Goal: Transaction & Acquisition: Purchase product/service

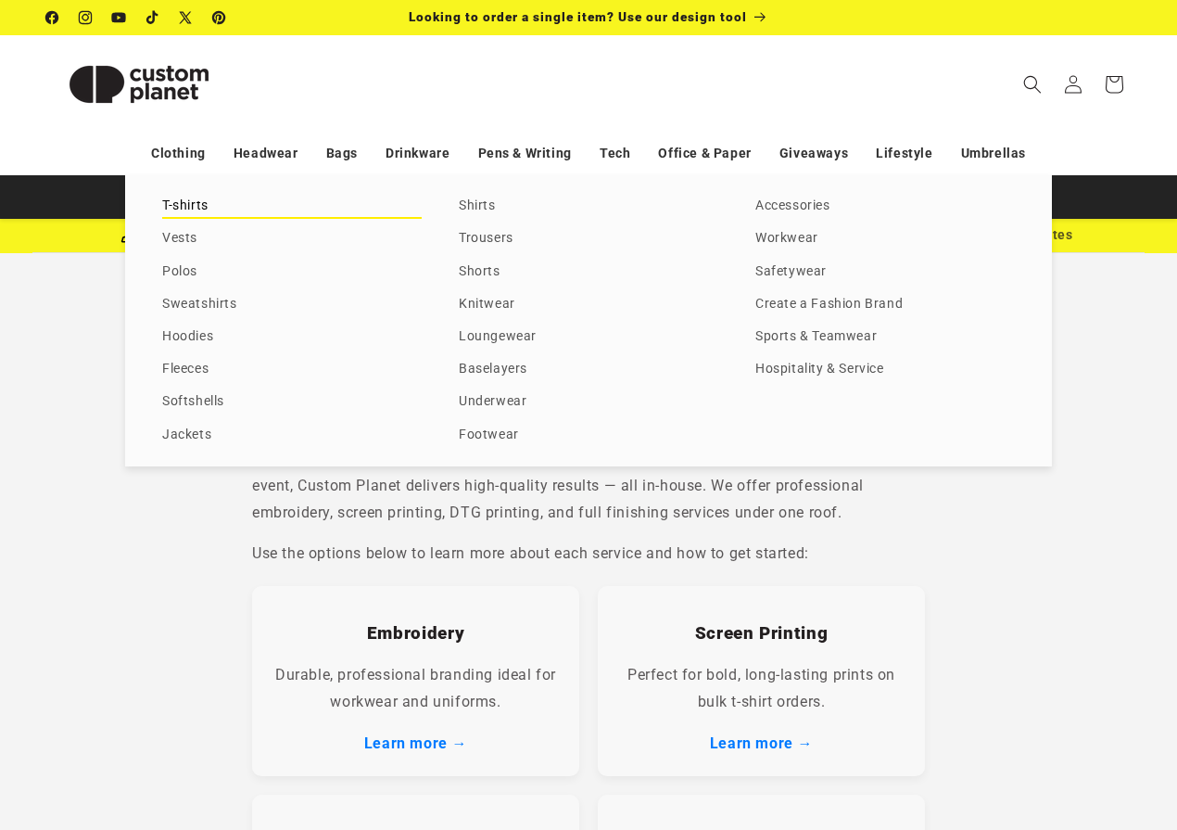
click at [177, 200] on link "T-shirts" at bounding box center [292, 206] width 260 height 25
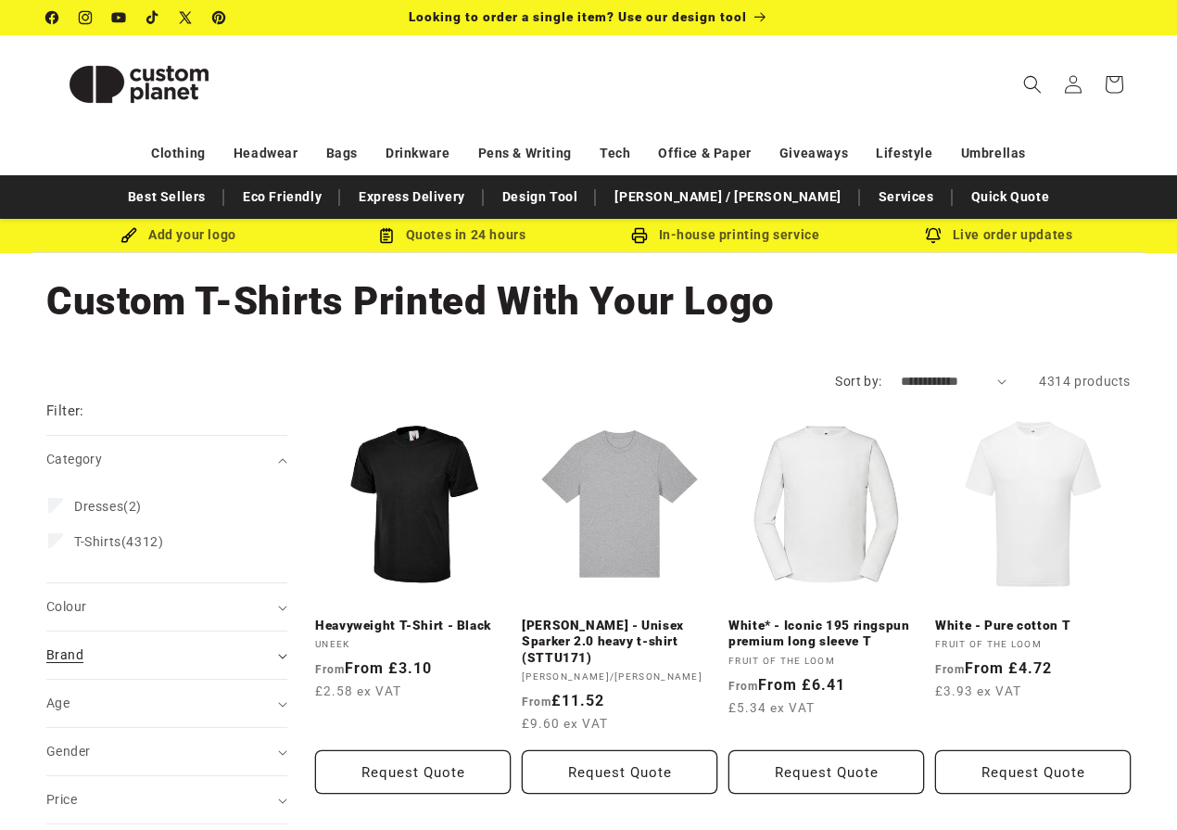
click at [87, 646] on div "Brand (0)" at bounding box center [158, 654] width 225 height 19
click at [98, 771] on span "AS Colour" at bounding box center [104, 772] width 61 height 15
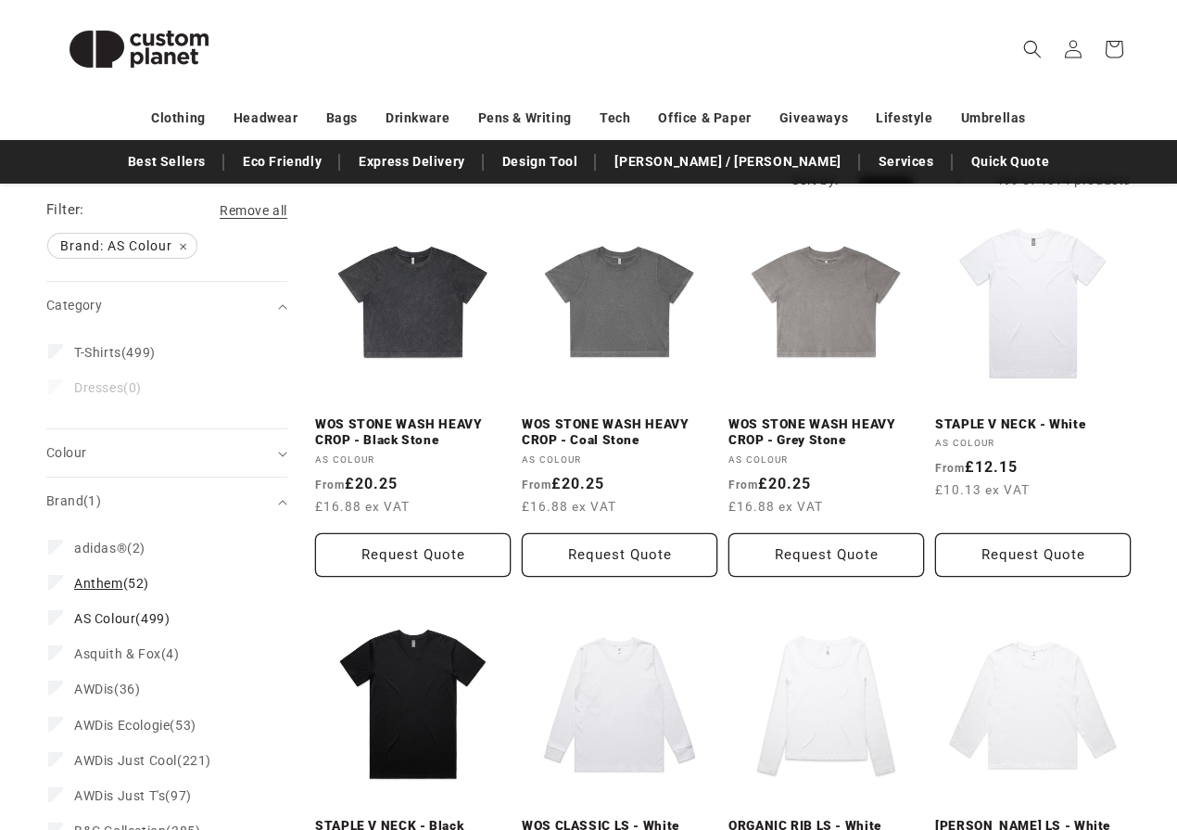
scroll to position [210, 0]
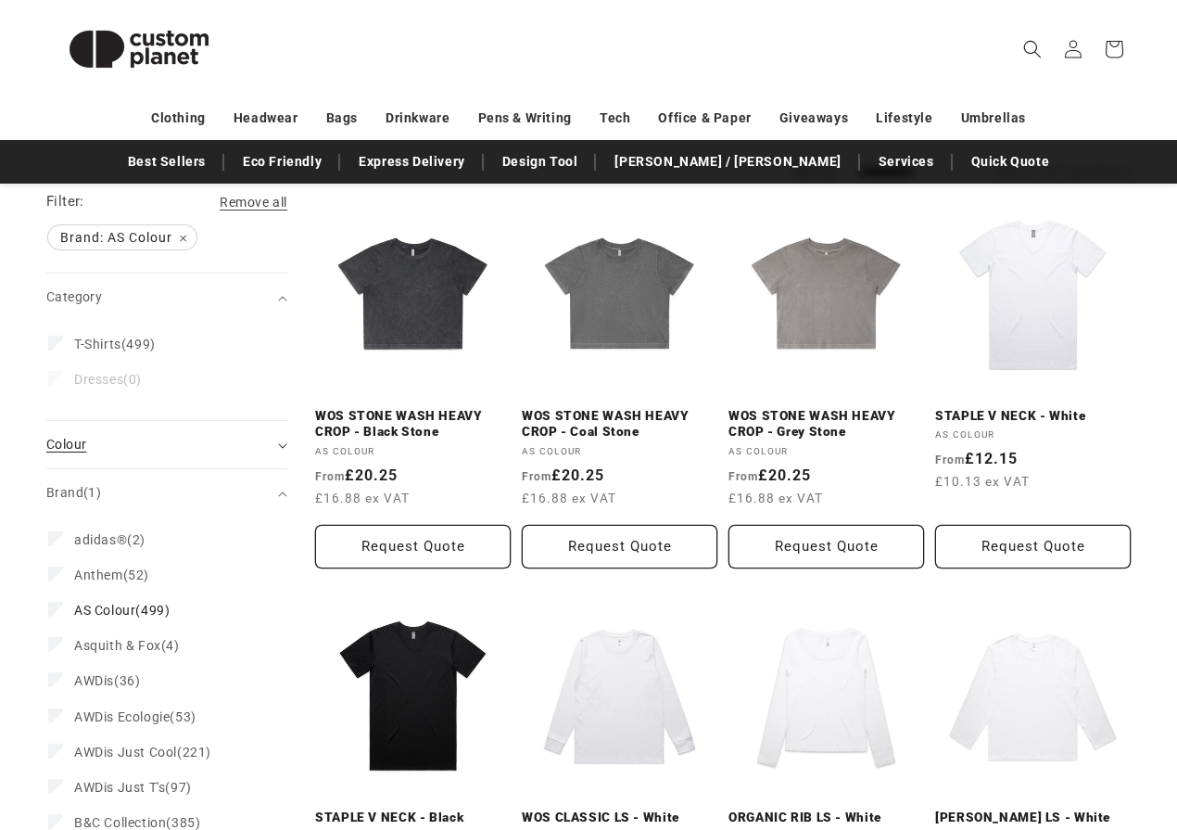
click at [198, 446] on div "Colour (0)" at bounding box center [158, 444] width 225 height 19
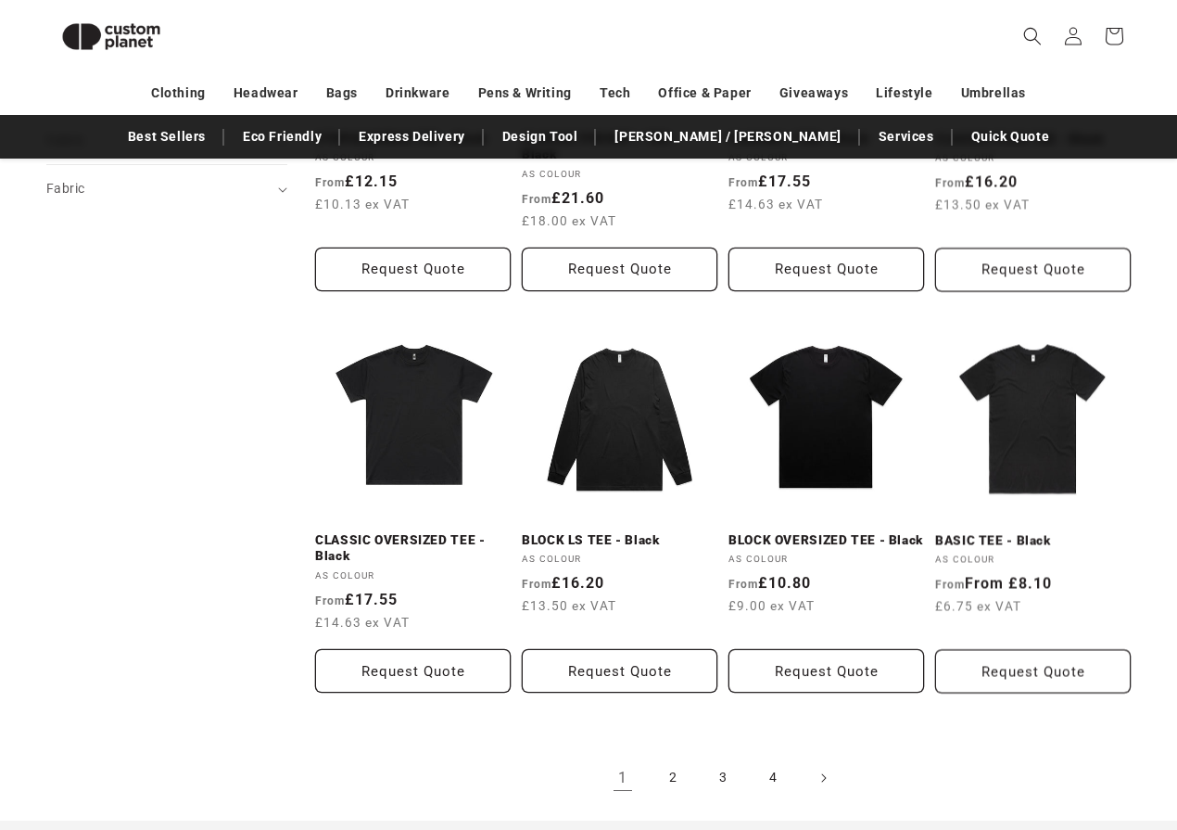
scroll to position [1678, 0]
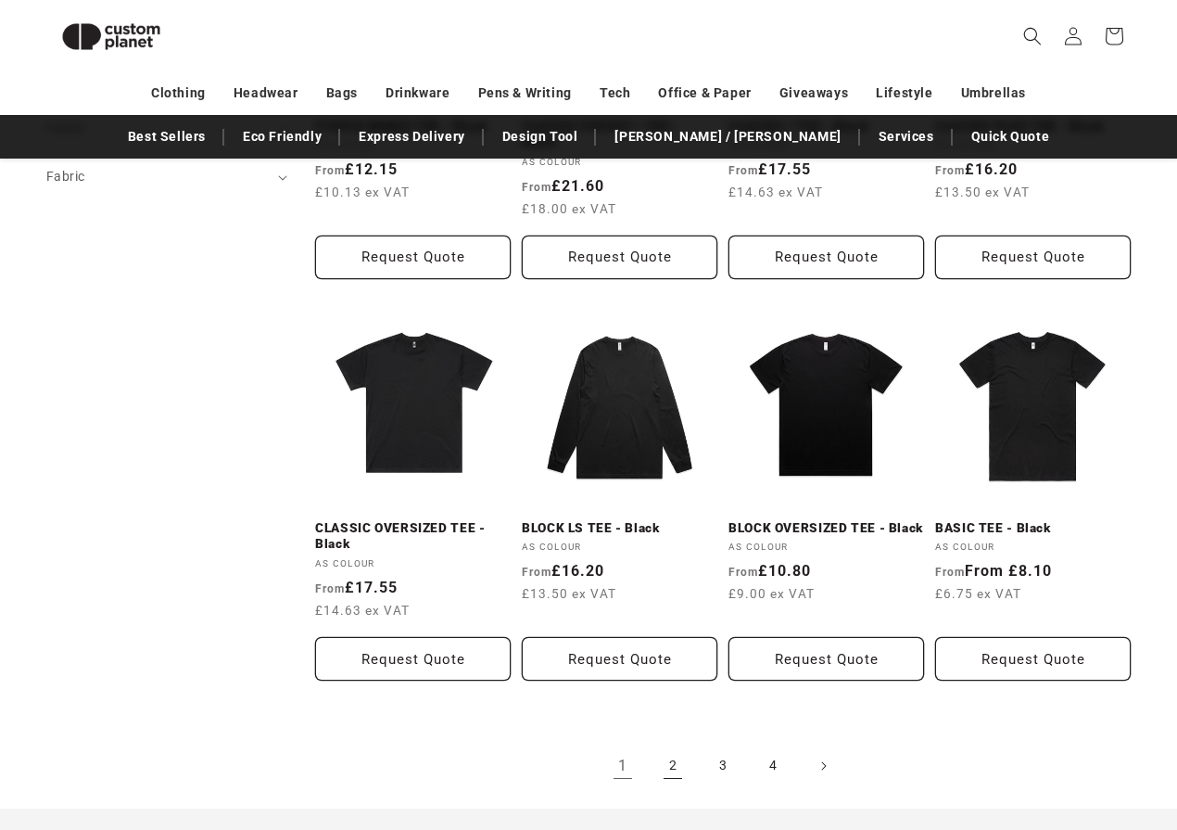
click at [668, 765] on link "2" at bounding box center [673, 765] width 41 height 41
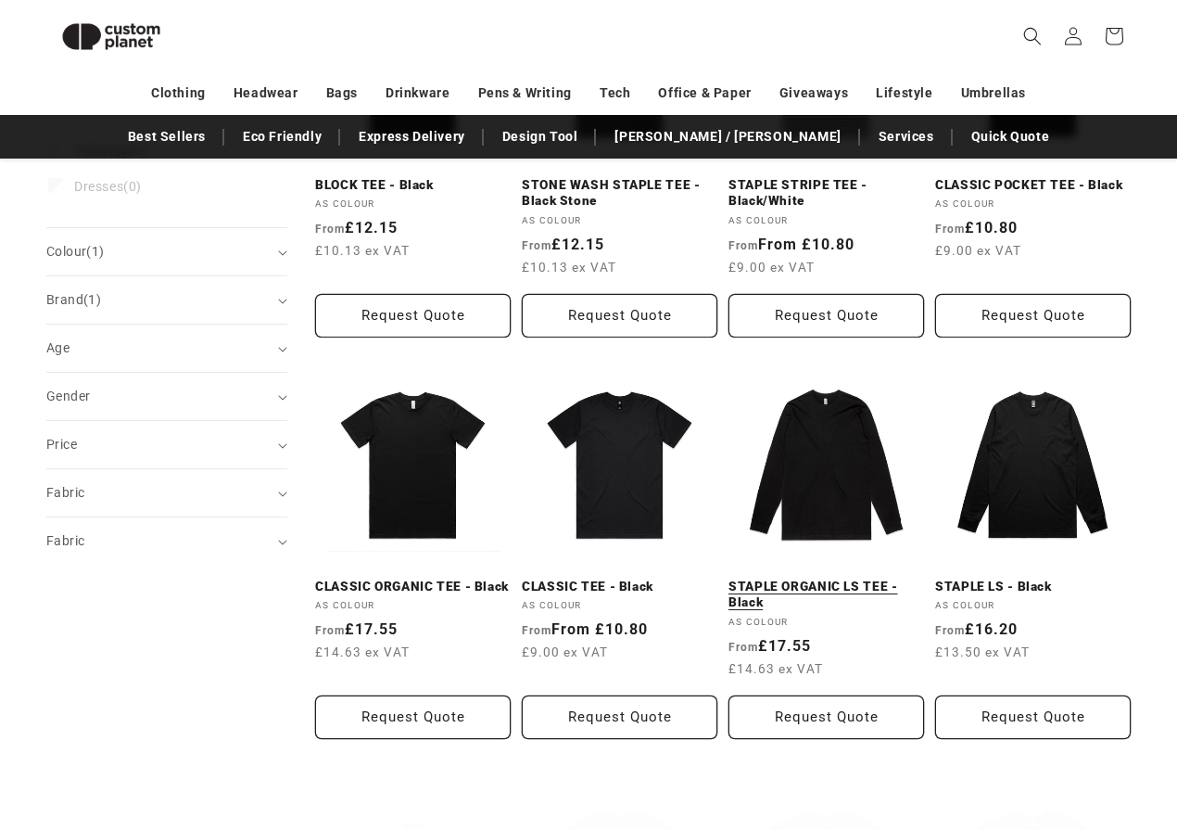
scroll to position [419, 0]
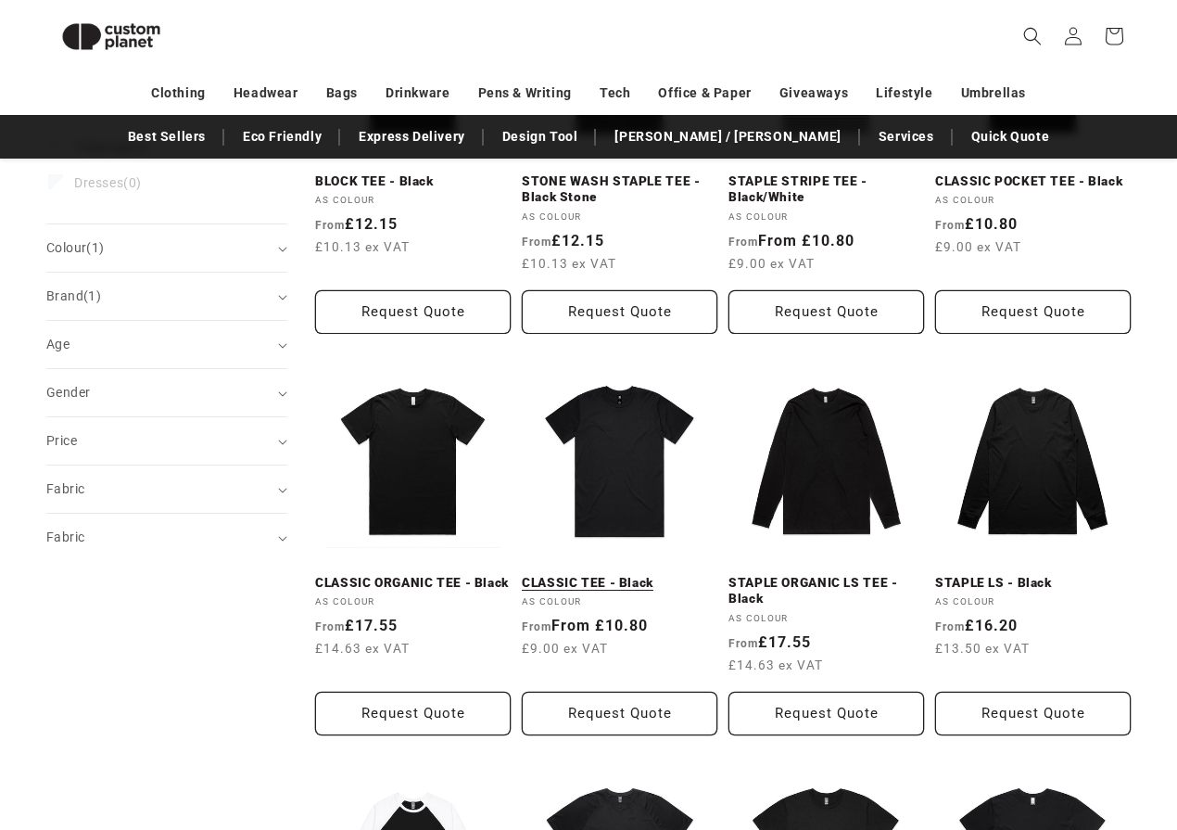
click at [616, 575] on link "CLASSIC TEE - Black" at bounding box center [620, 583] width 196 height 17
click at [636, 575] on link "CLASSIC TEE - Black" at bounding box center [620, 583] width 196 height 17
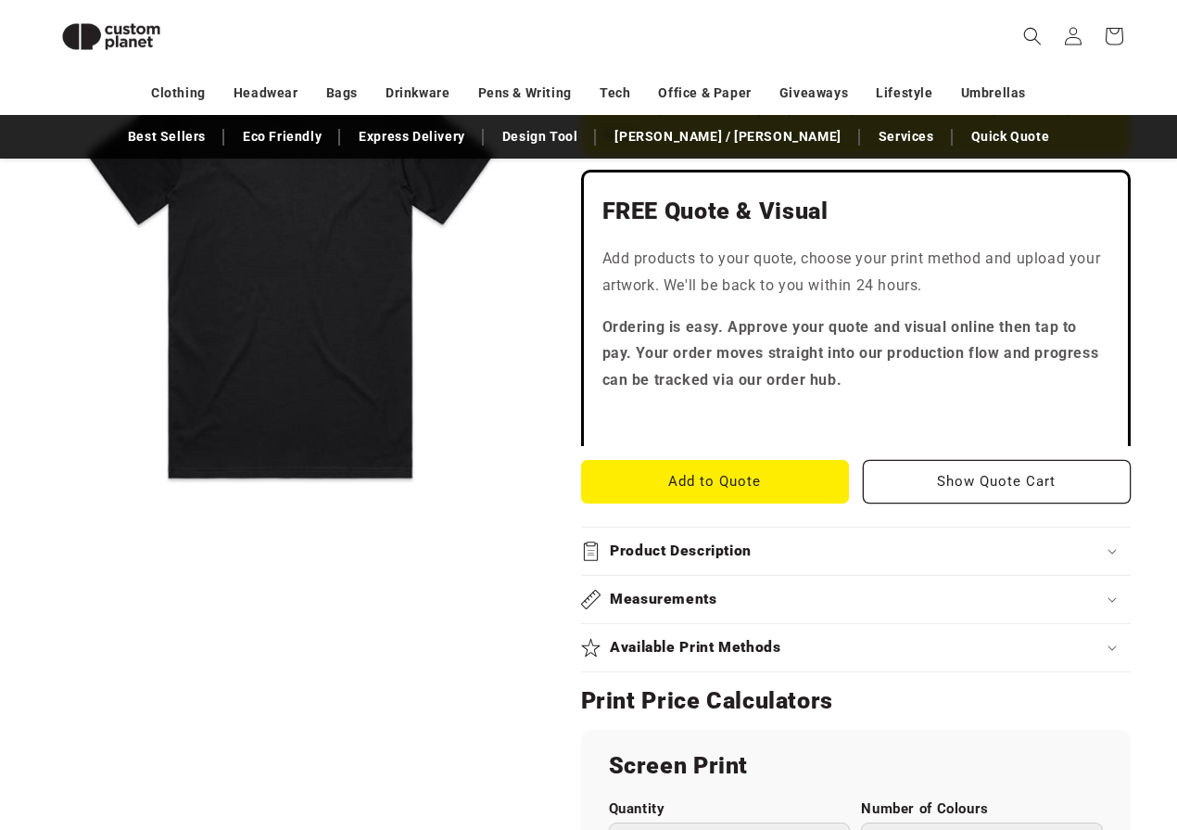
scroll to position [502, 0]
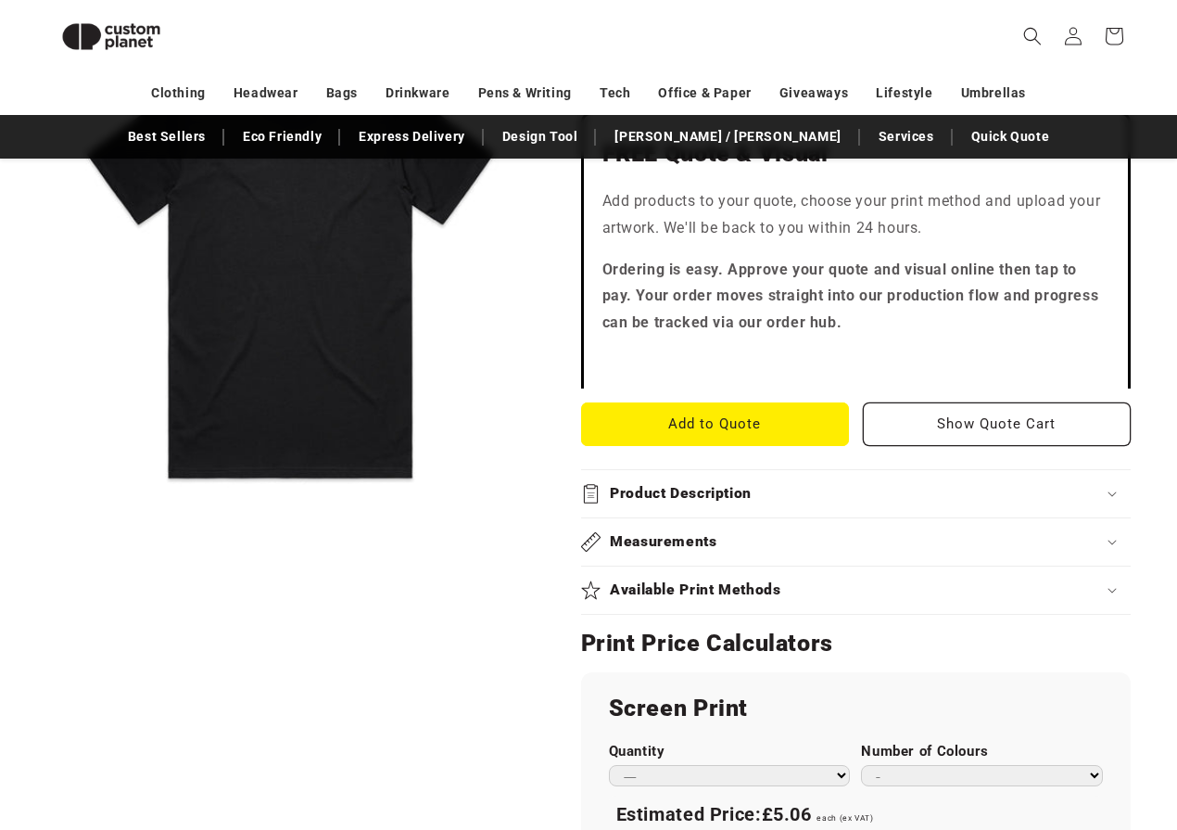
click at [776, 583] on h2 "Available Print Methods" at bounding box center [696, 589] width 172 height 19
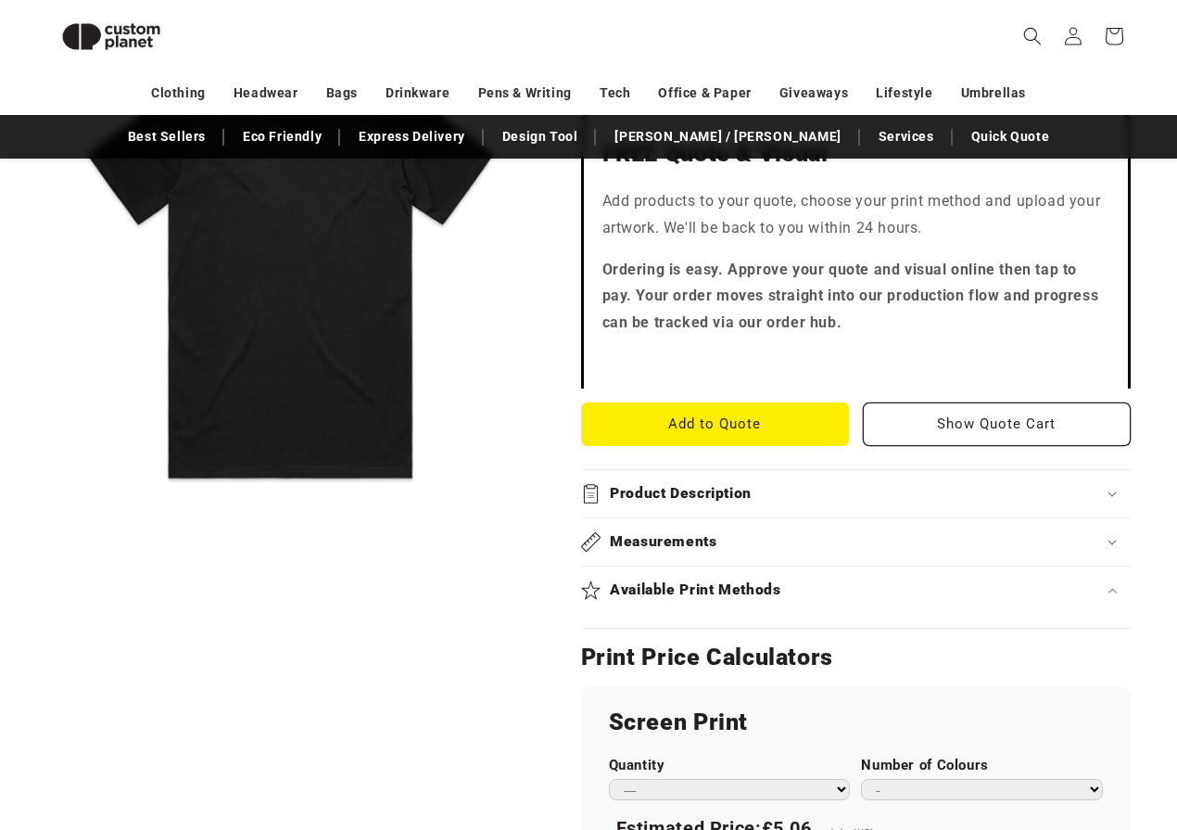
click at [853, 590] on div "Available Print Methods" at bounding box center [856, 589] width 551 height 19
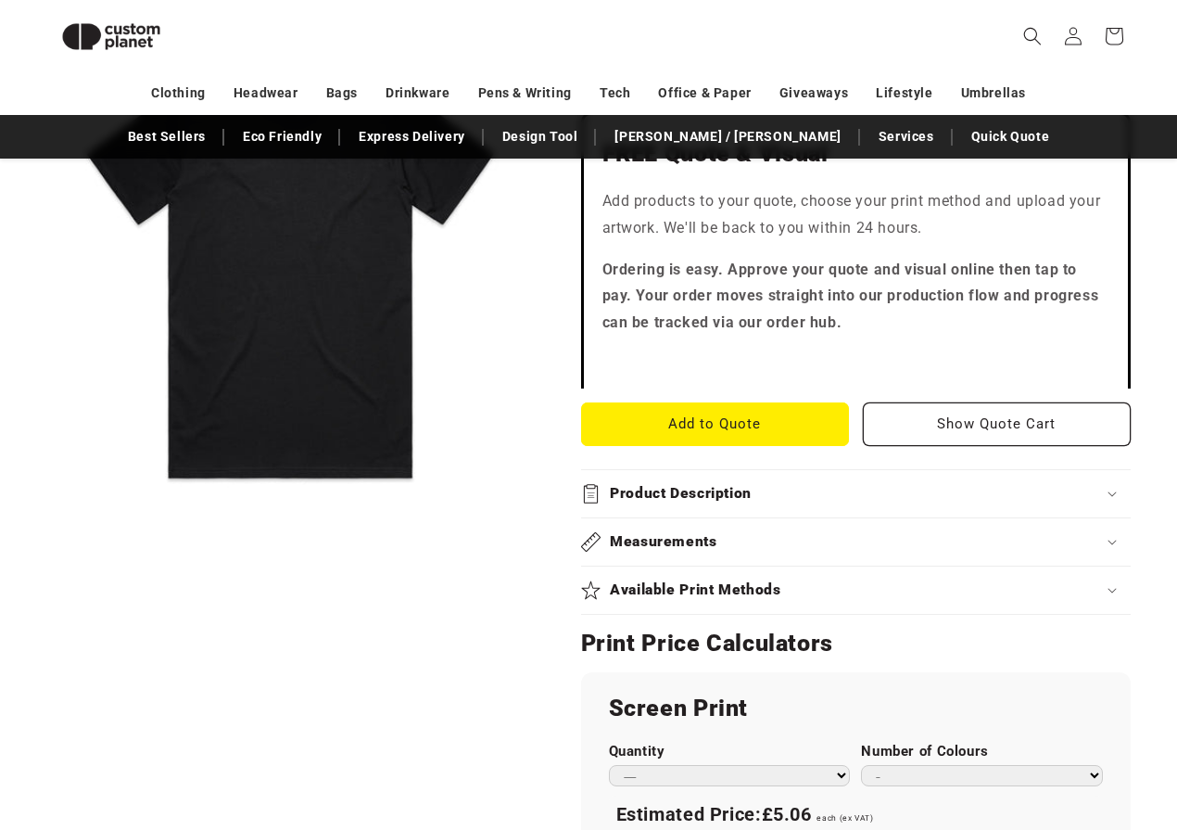
click at [853, 590] on div "Available Print Methods" at bounding box center [856, 589] width 551 height 19
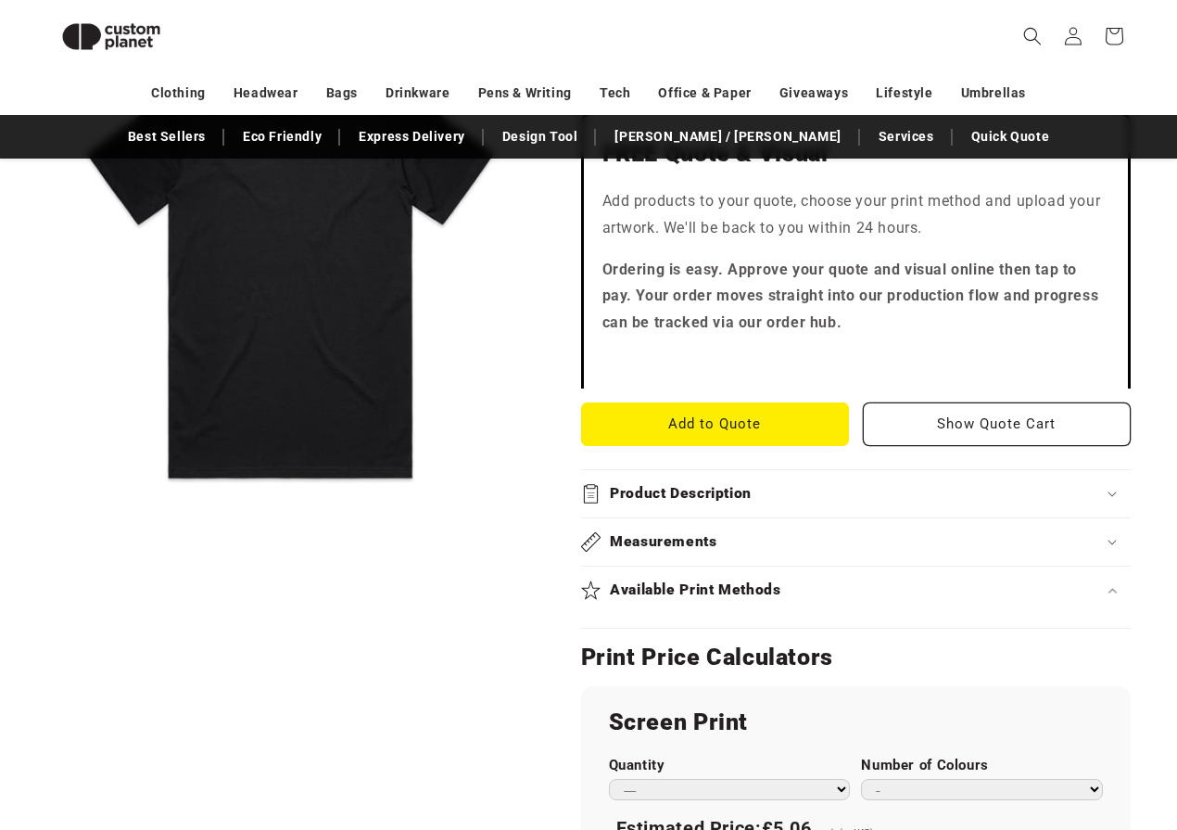
click at [853, 590] on div "Available Print Methods" at bounding box center [856, 589] width 551 height 19
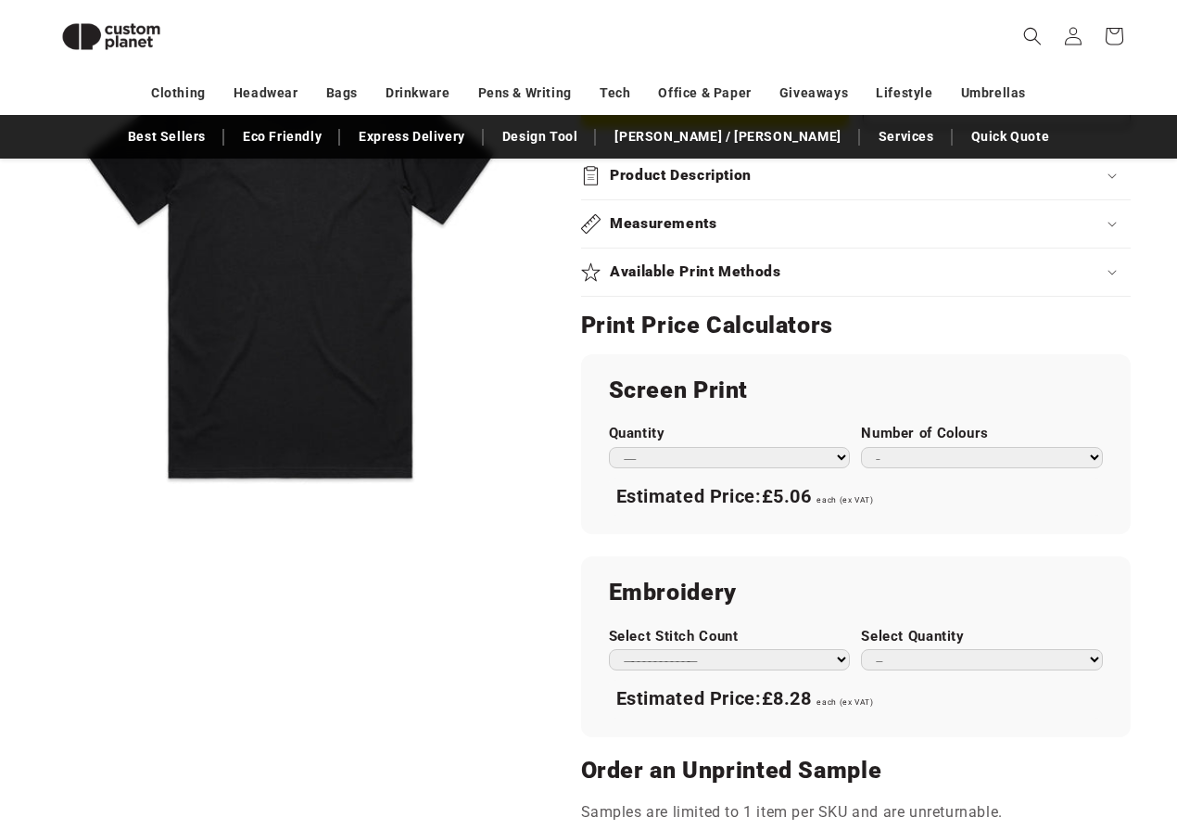
scroll to position [711, 0]
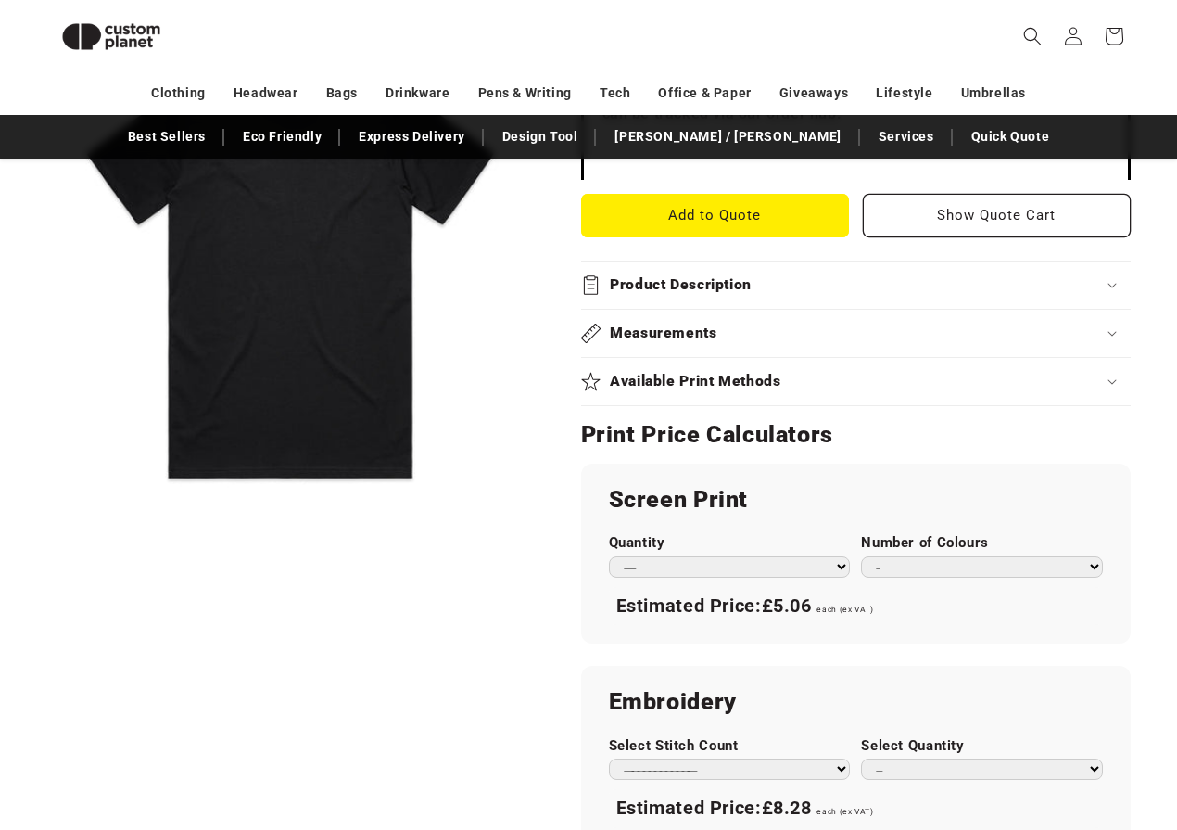
click at [705, 324] on h2 "Measurements" at bounding box center [664, 333] width 108 height 19
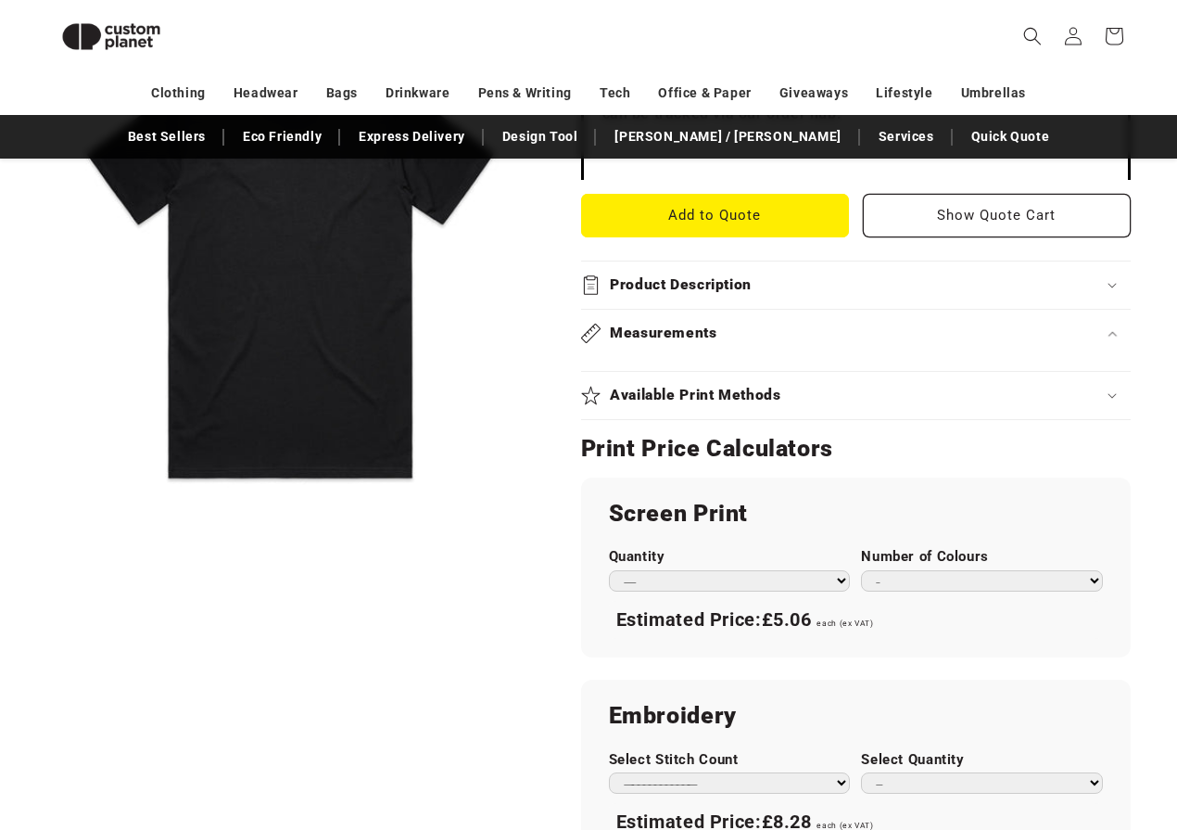
click at [705, 324] on h2 "Measurements" at bounding box center [664, 333] width 108 height 19
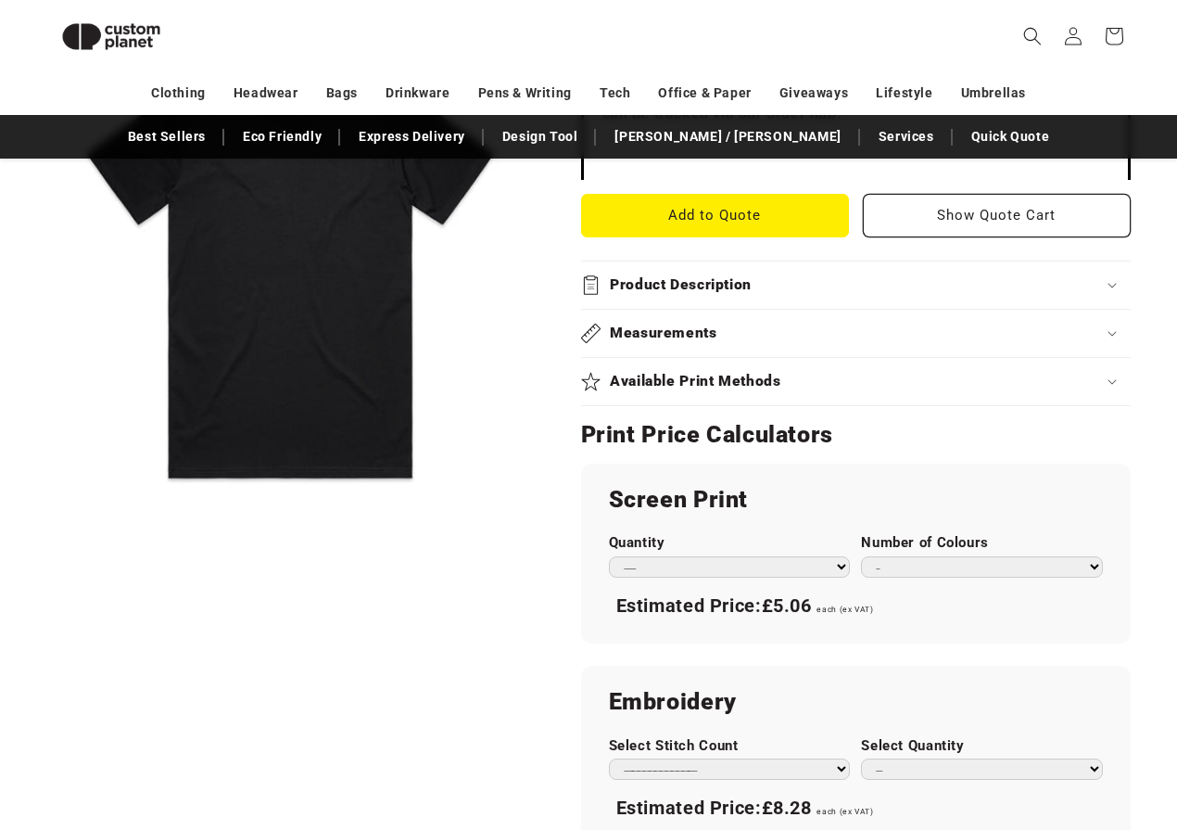
click at [704, 275] on h2 "Product Description" at bounding box center [681, 284] width 142 height 19
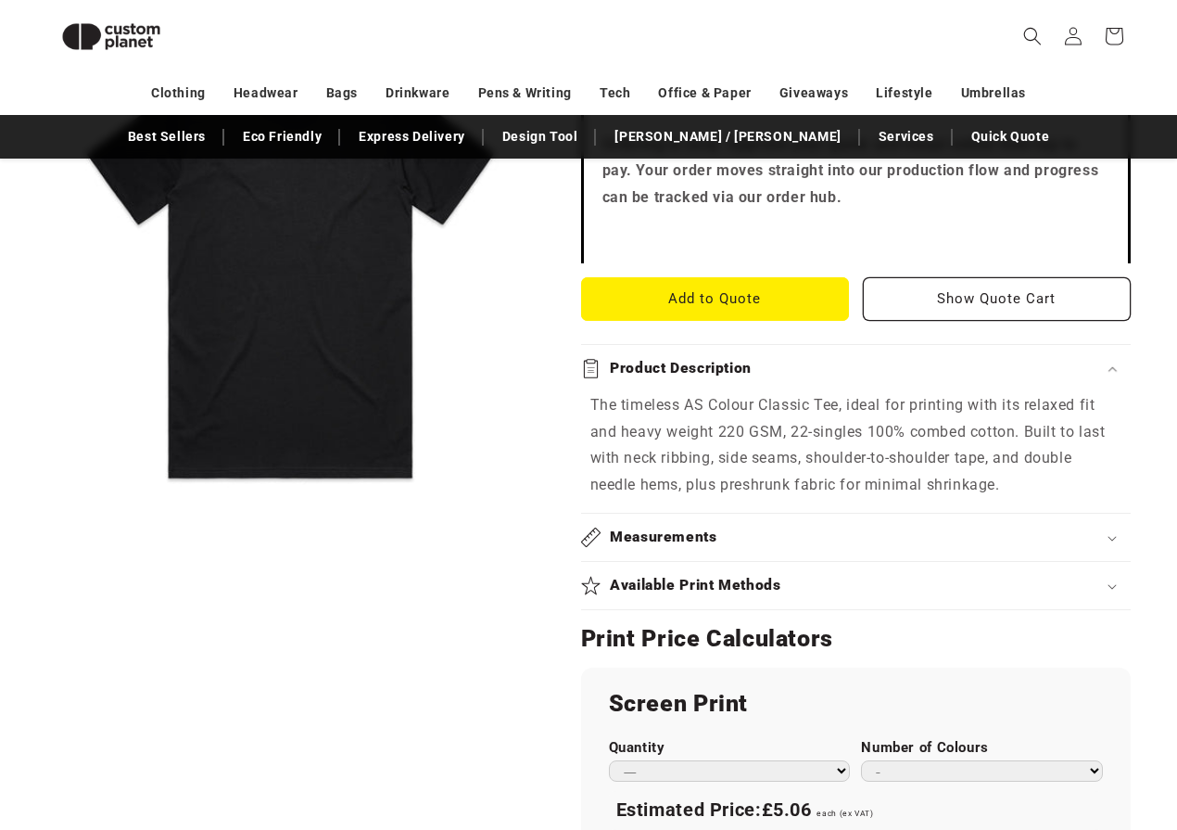
scroll to position [638, 0]
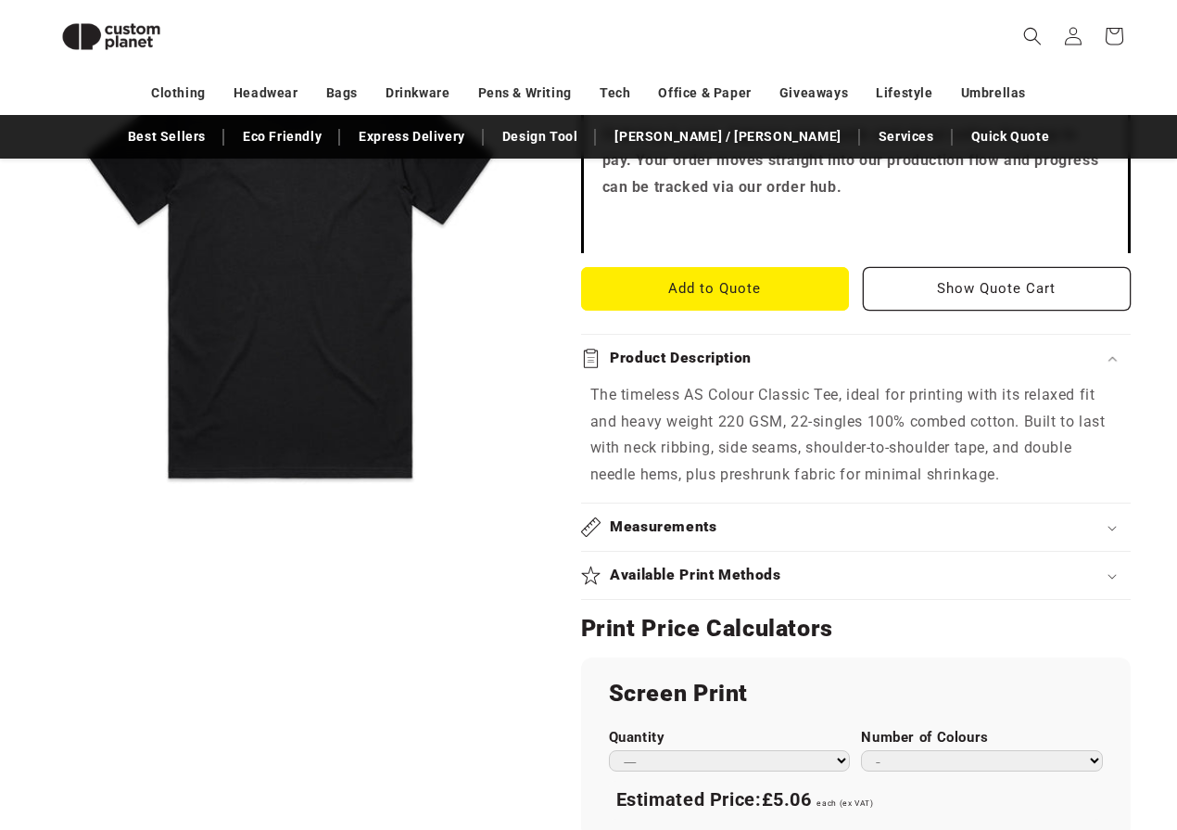
click at [668, 340] on summary "Product Description" at bounding box center [856, 358] width 551 height 47
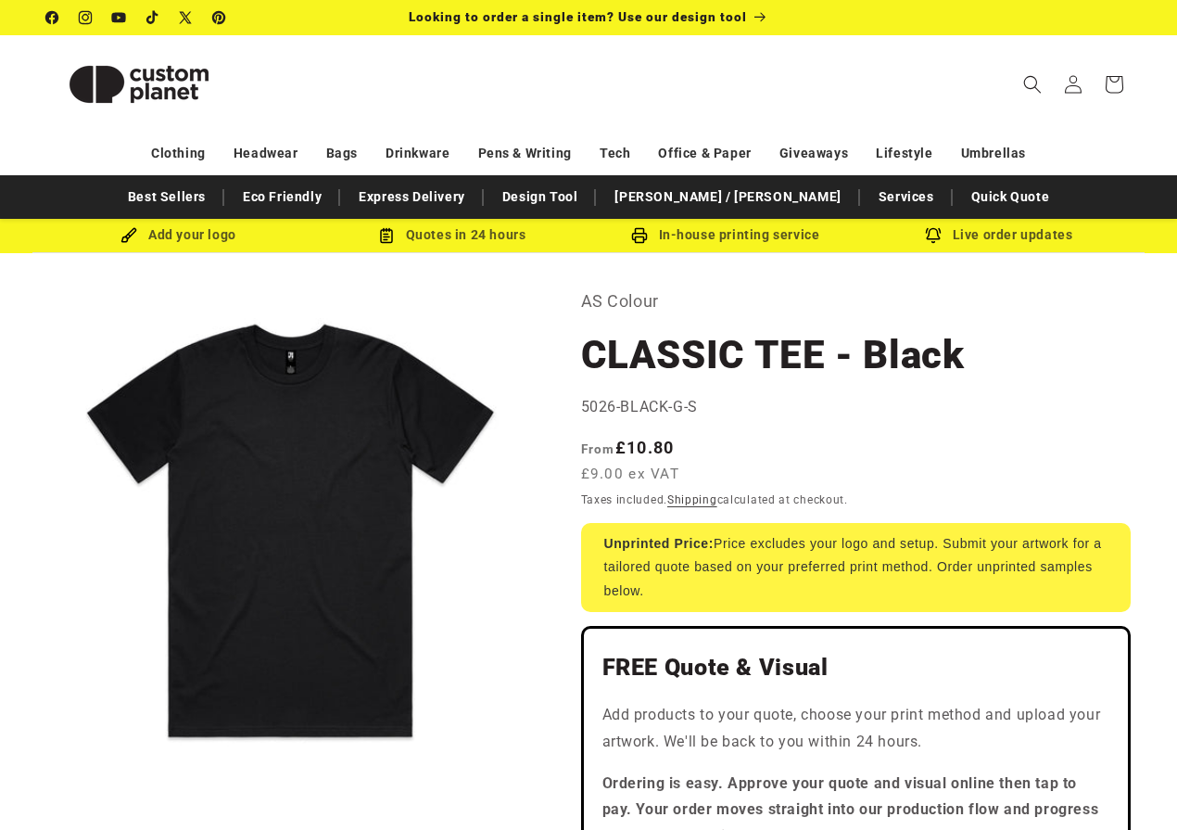
scroll to position [0, 0]
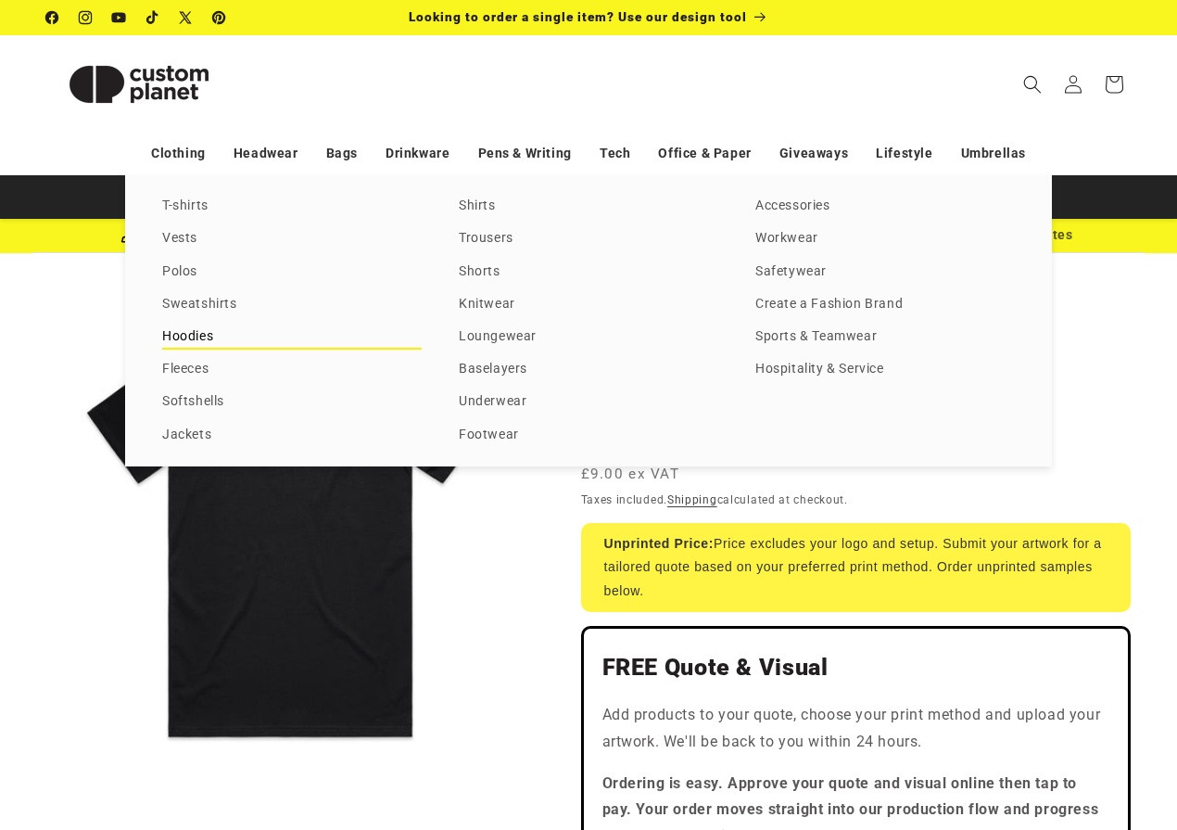
click at [193, 337] on link "Hoodies" at bounding box center [292, 336] width 260 height 25
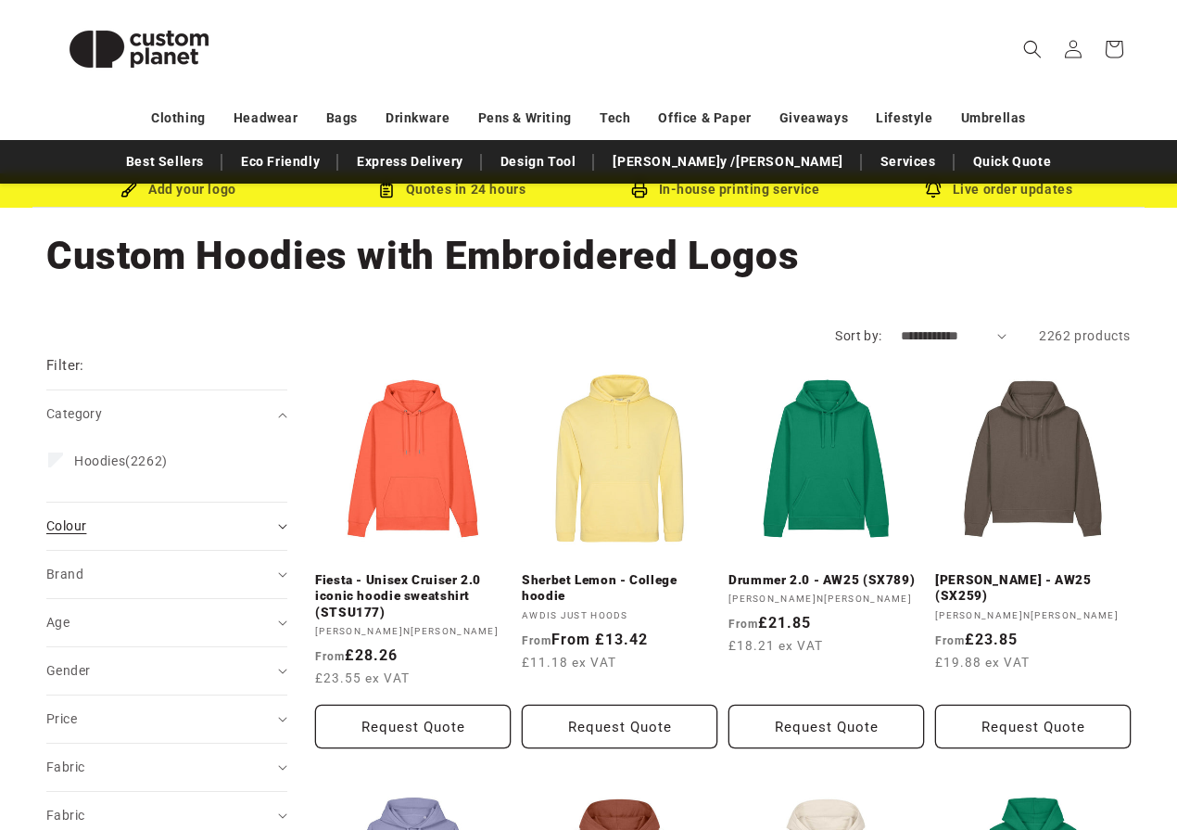
scroll to position [152, 0]
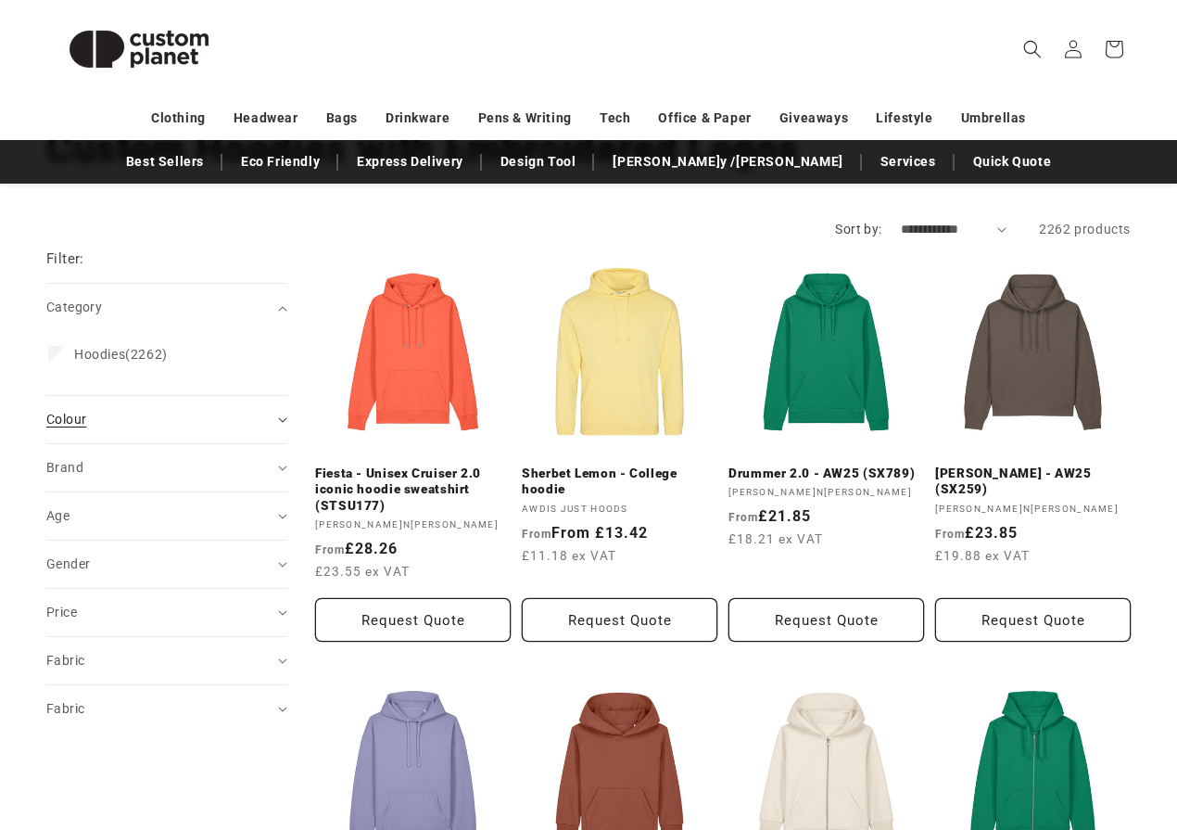
click at [188, 415] on div "Colour (0)" at bounding box center [158, 419] width 225 height 19
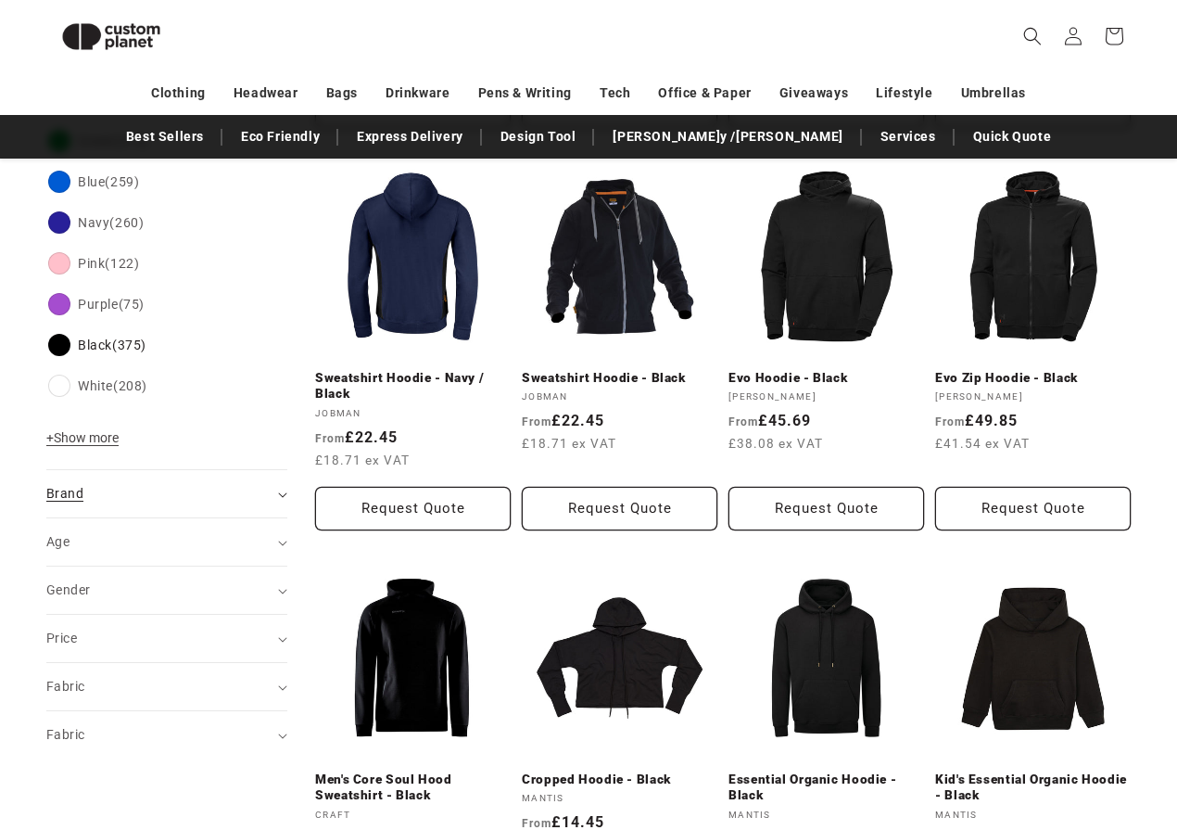
scroll to position [665, 0]
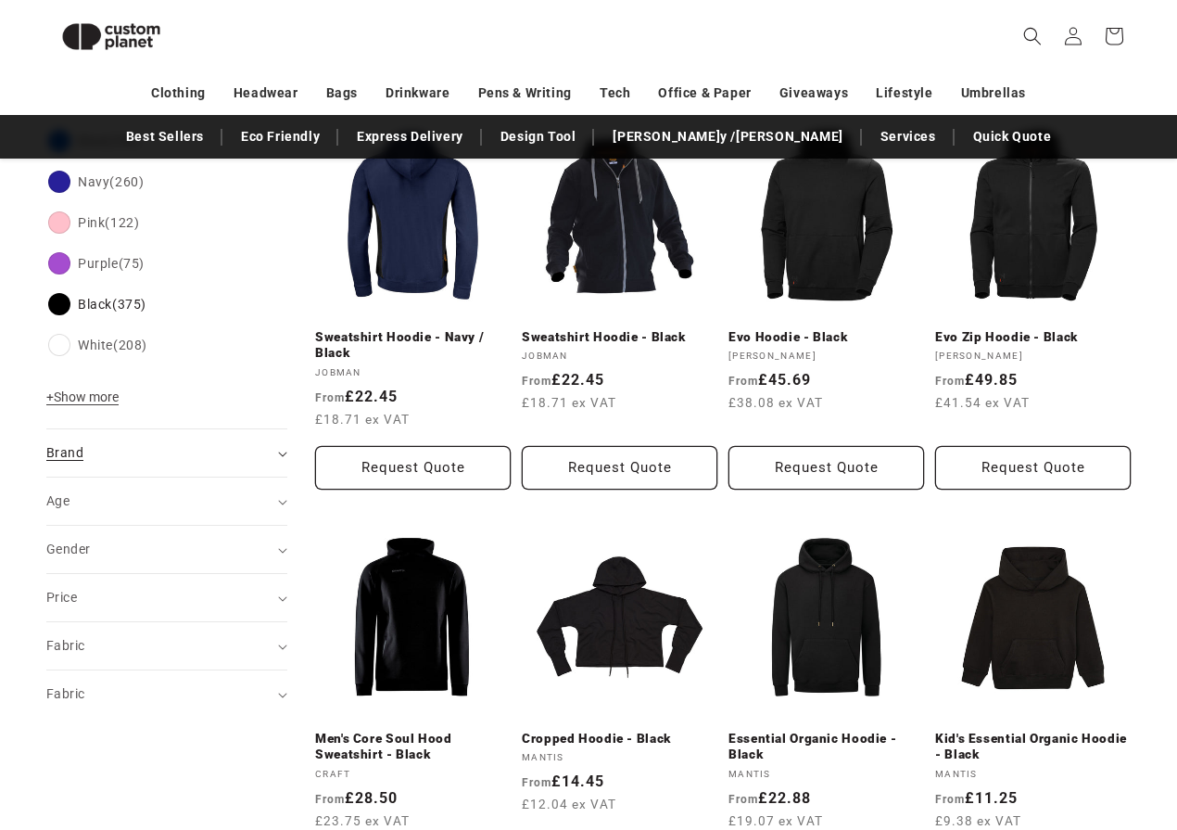
click at [91, 455] on div "Brand (0)" at bounding box center [158, 452] width 225 height 19
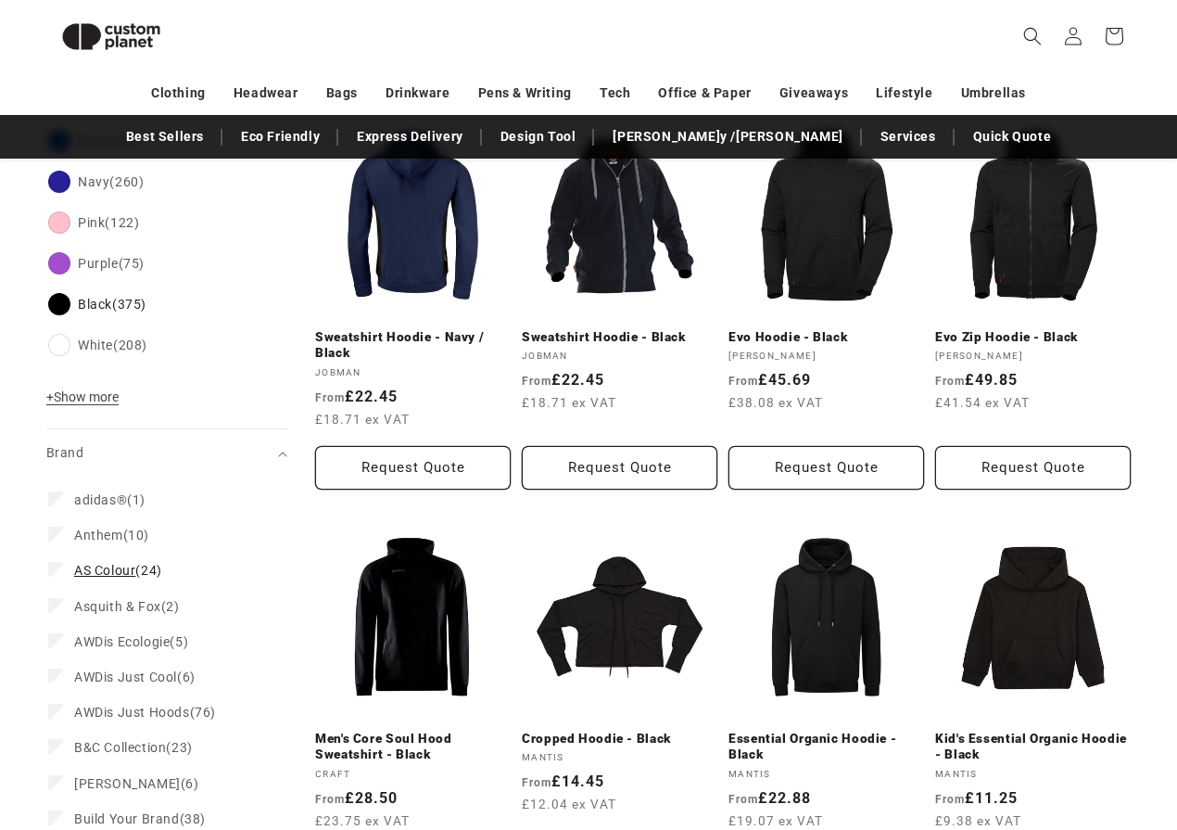
click at [102, 566] on span "AS Colour" at bounding box center [104, 570] width 61 height 15
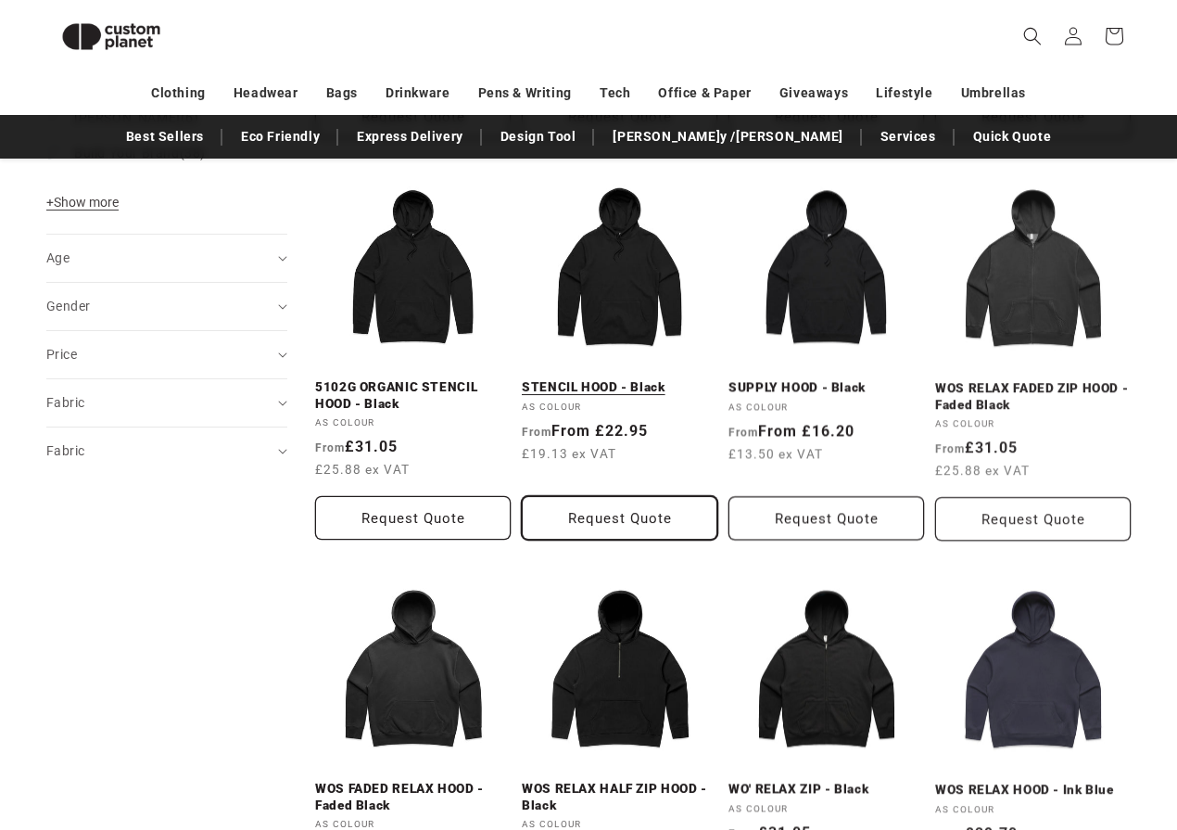
scroll to position [1375, 0]
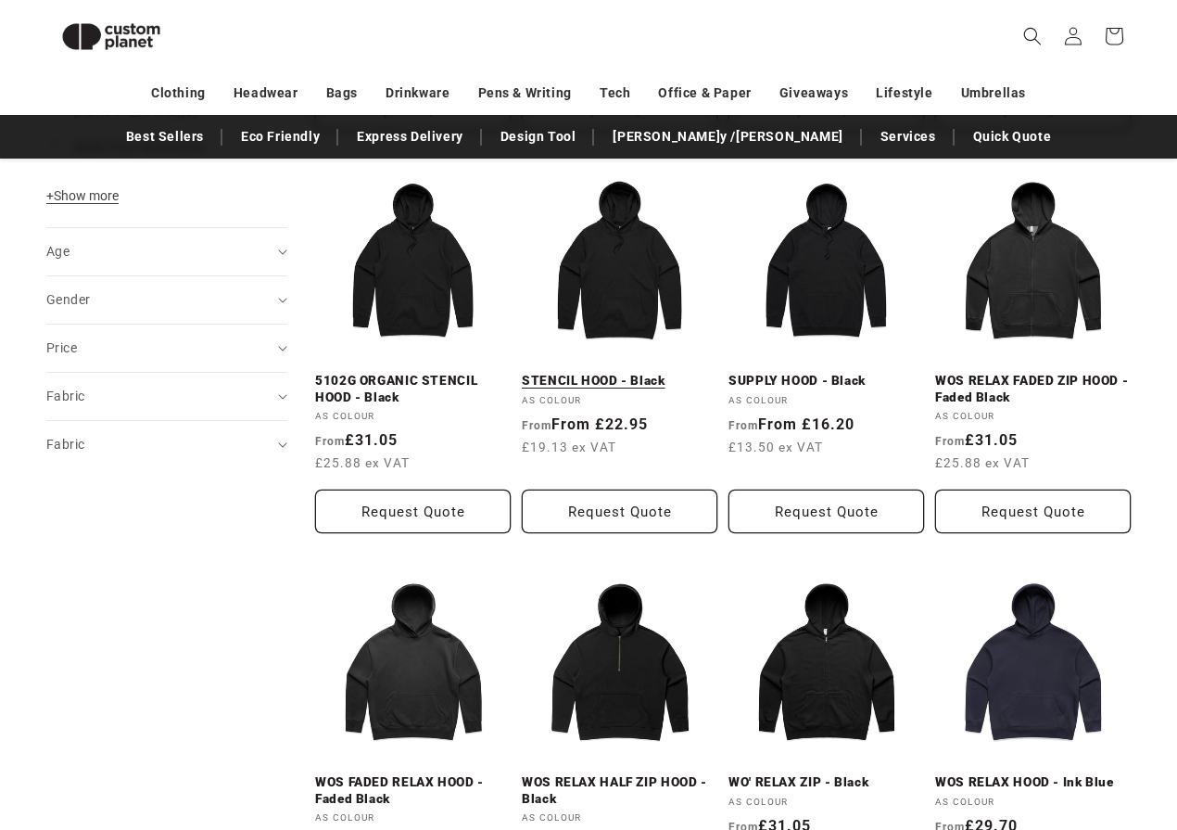
click at [649, 373] on link "STENCIL HOOD - Black" at bounding box center [620, 381] width 196 height 17
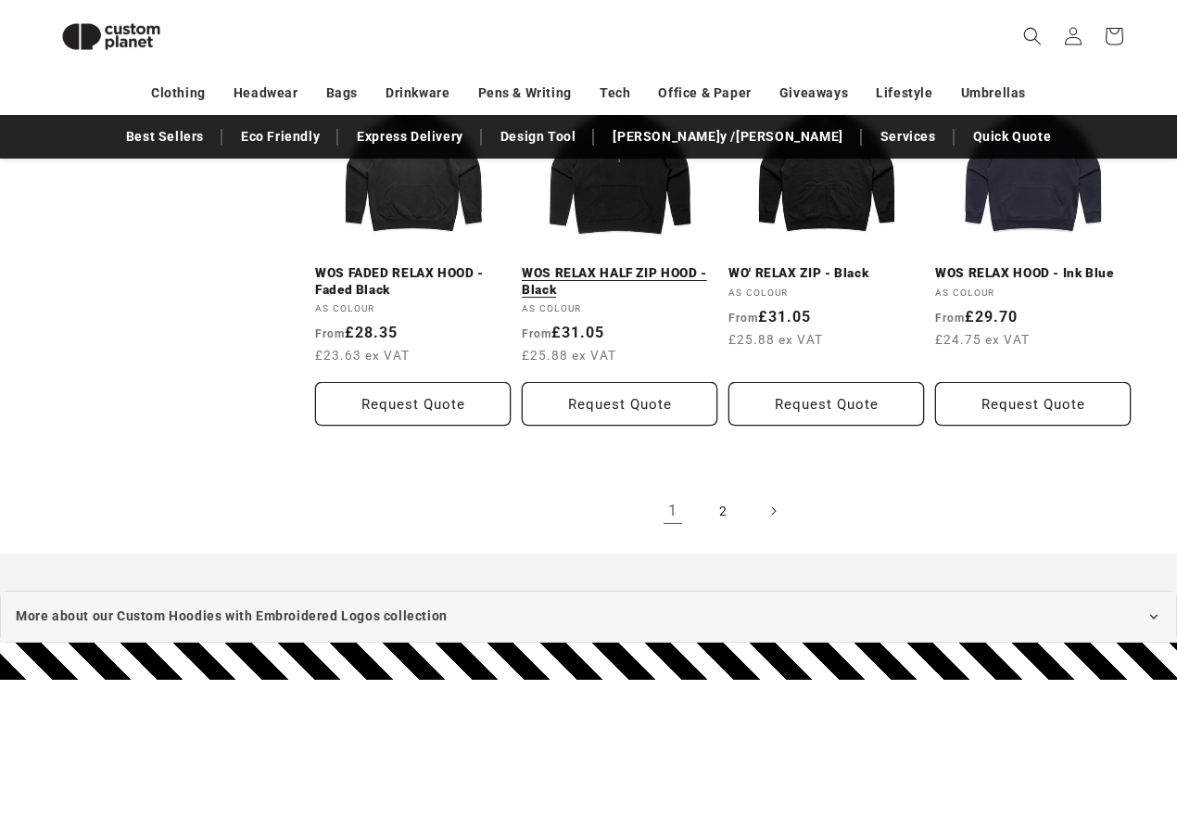
scroll to position [1961, 0]
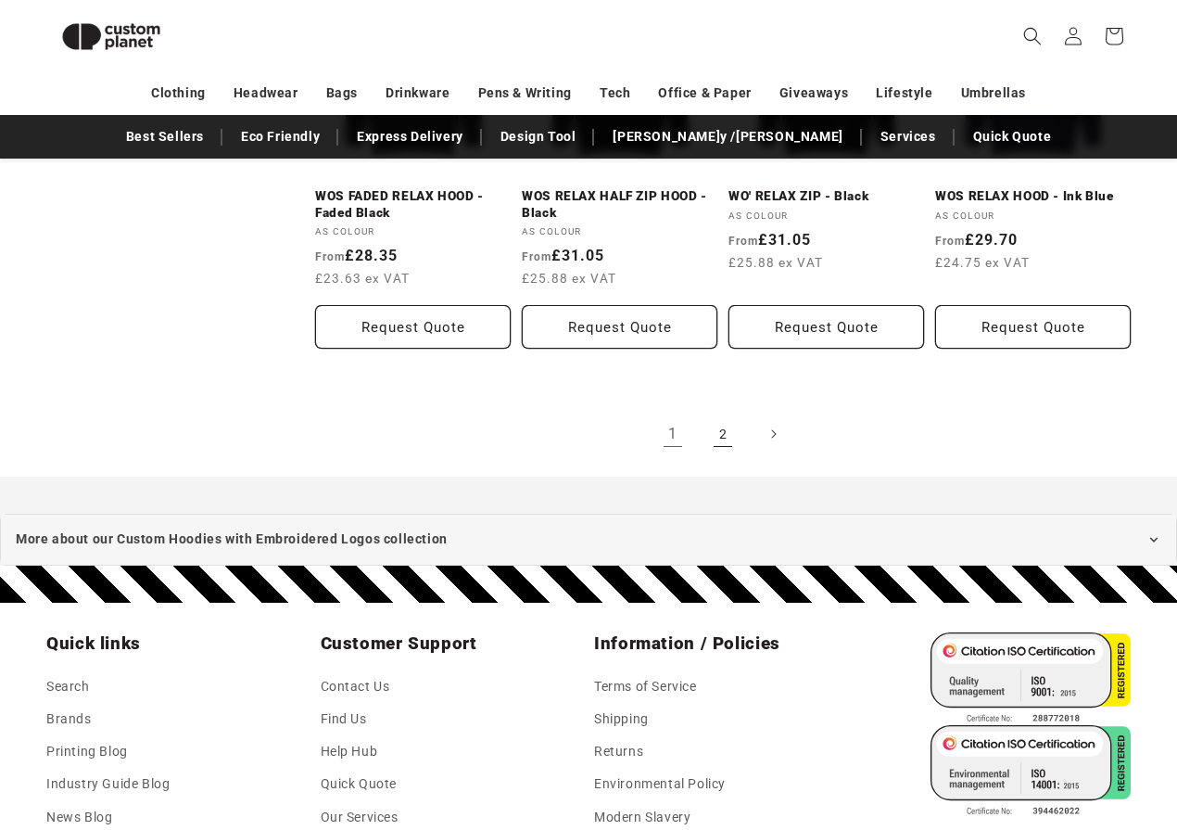
click at [727, 428] on link "2" at bounding box center [723, 433] width 41 height 41
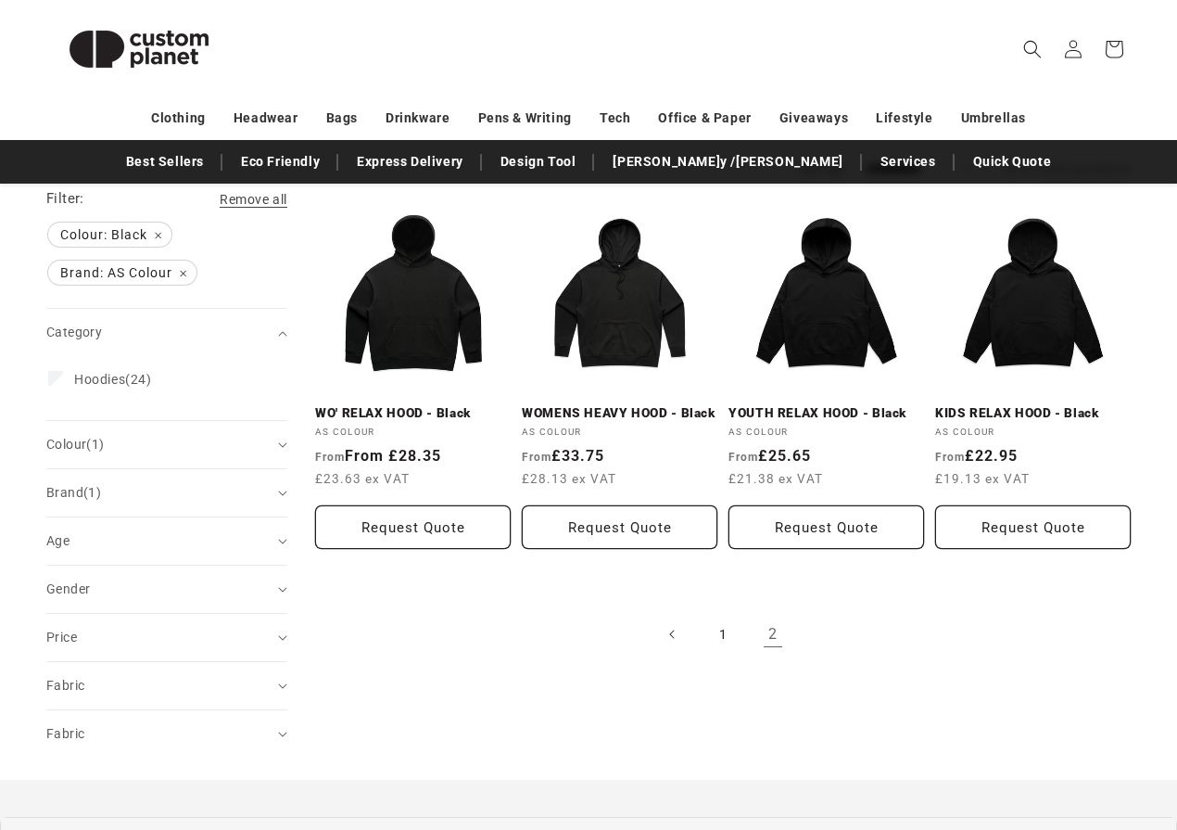
scroll to position [213, 0]
click at [725, 629] on link "1" at bounding box center [723, 633] width 41 height 41
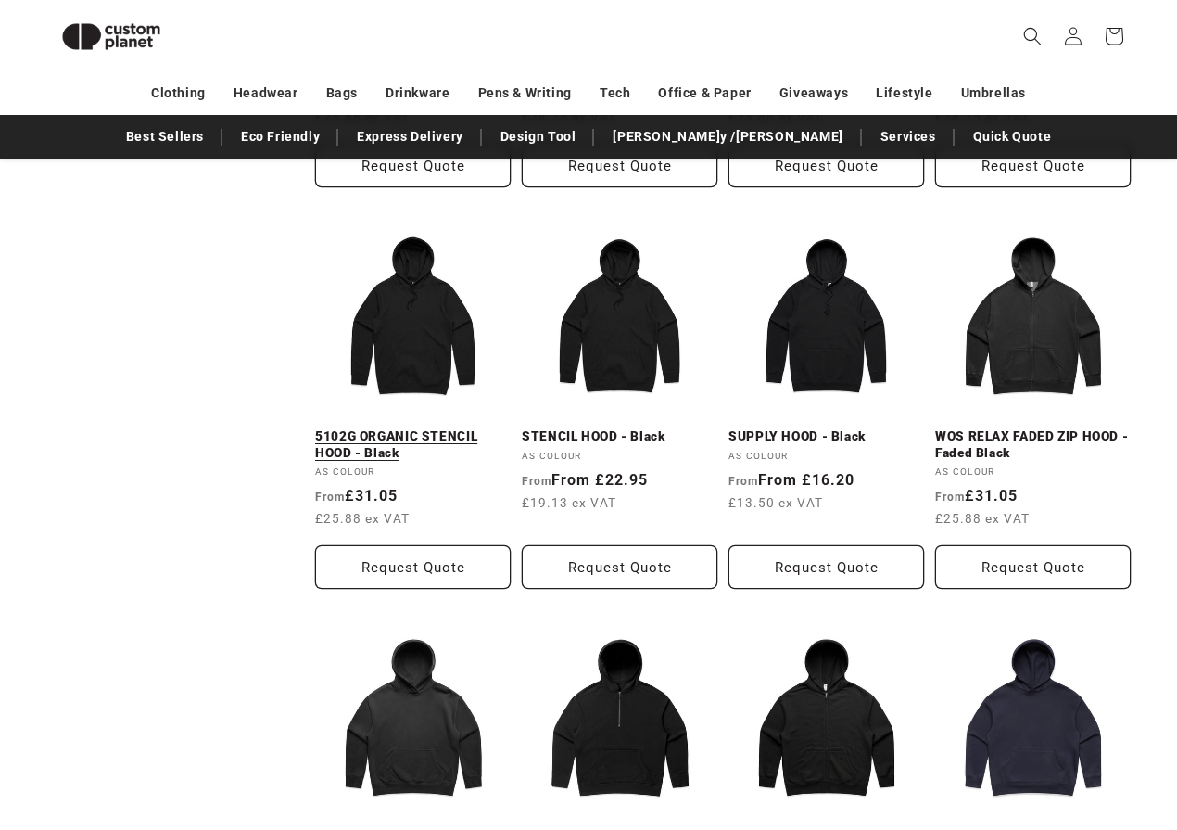
scroll to position [1328, 0]
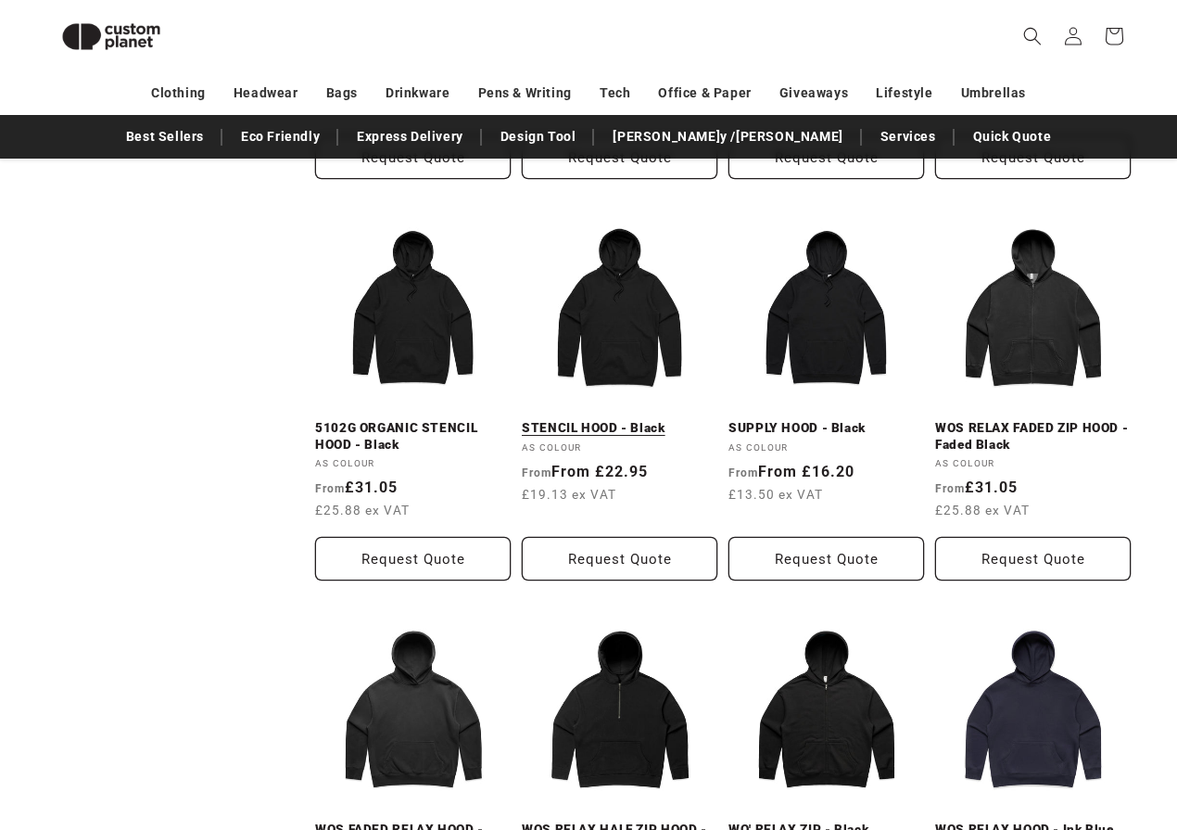
click at [626, 420] on link "STENCIL HOOD - Black" at bounding box center [620, 428] width 196 height 17
